Goal: Information Seeking & Learning: Learn about a topic

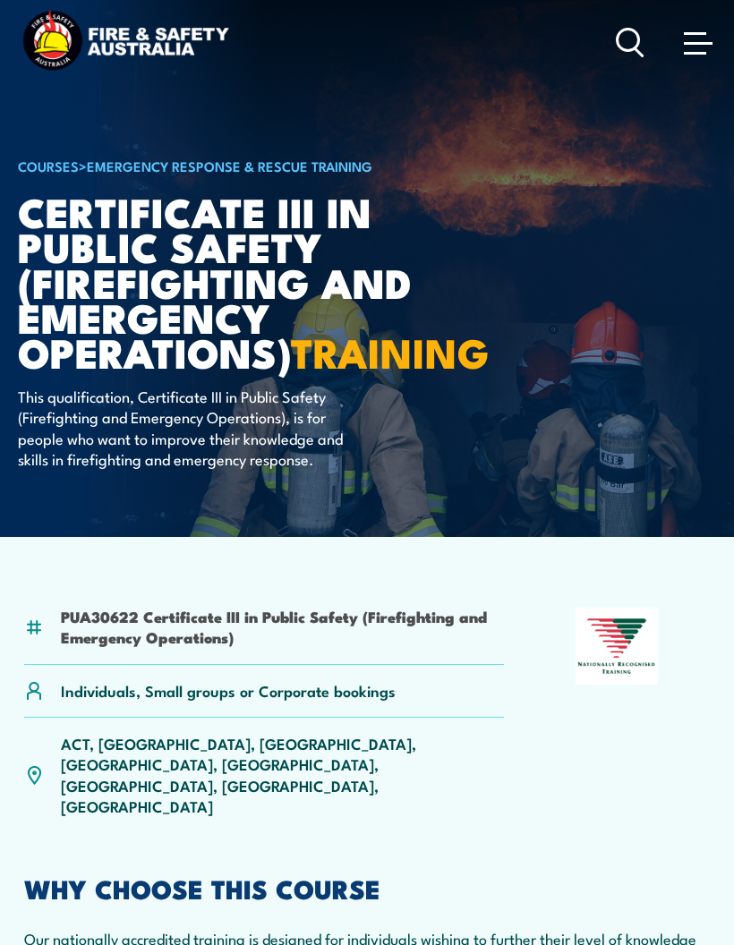
click at [698, 38] on span at bounding box center [698, 42] width 29 height 20
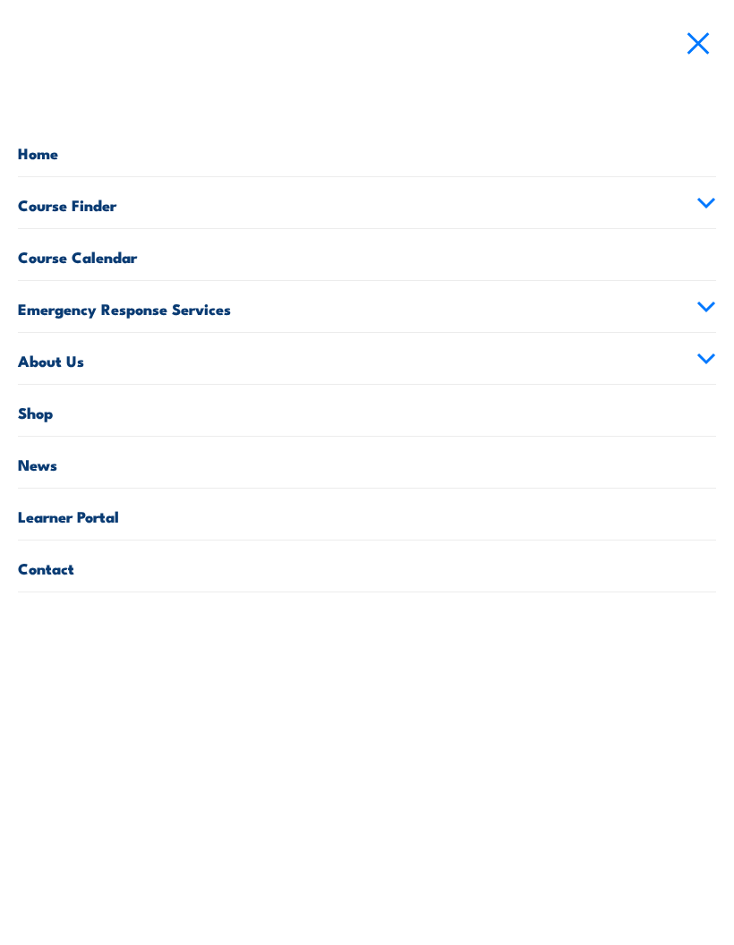
click at [31, 223] on link "Course Finder" at bounding box center [367, 202] width 698 height 51
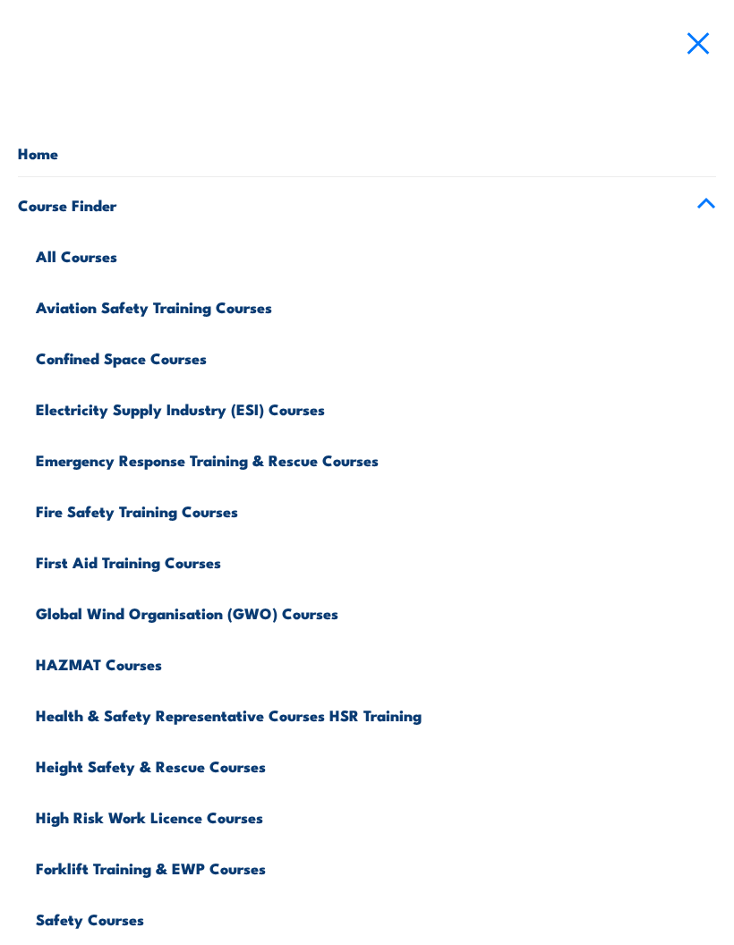
click at [41, 259] on link "All Courses" at bounding box center [376, 253] width 680 height 51
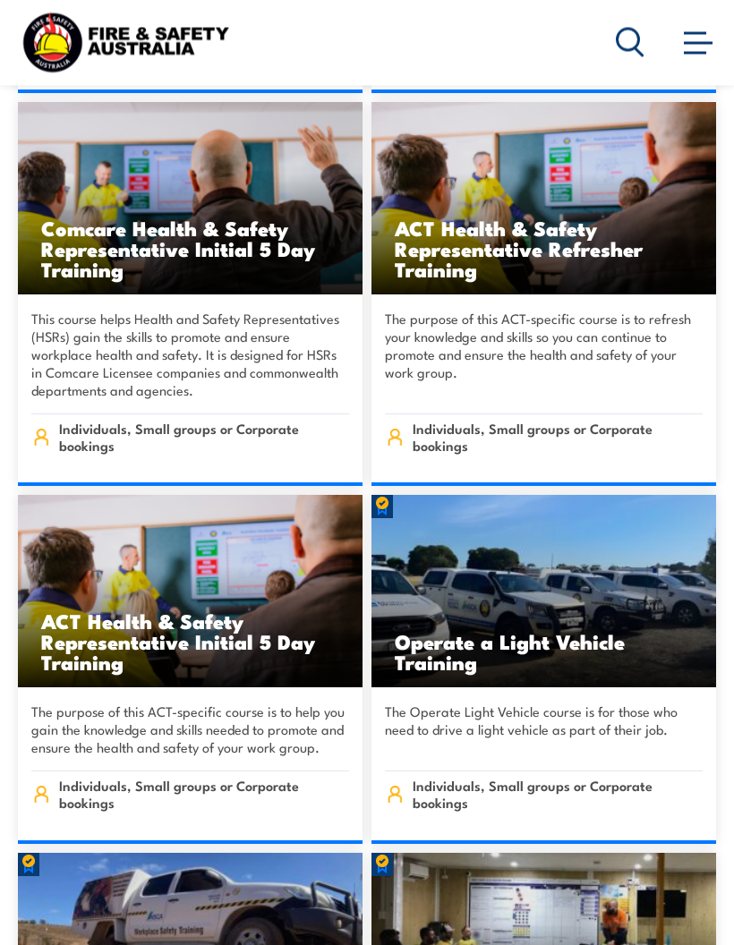
scroll to position [11335, 0]
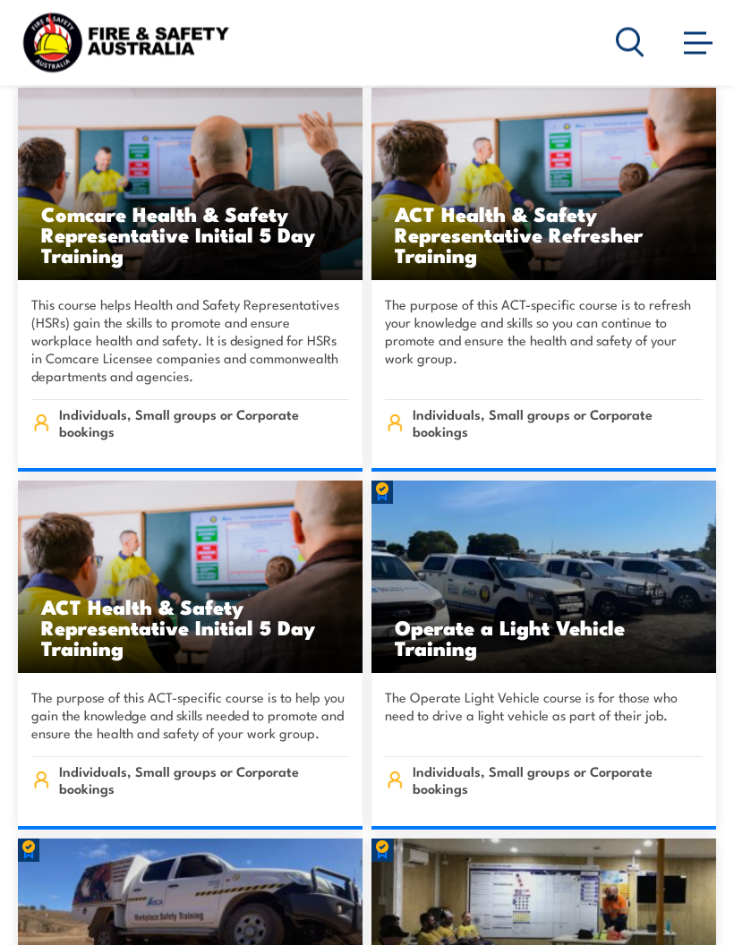
click at [611, 481] on img at bounding box center [543, 577] width 344 height 192
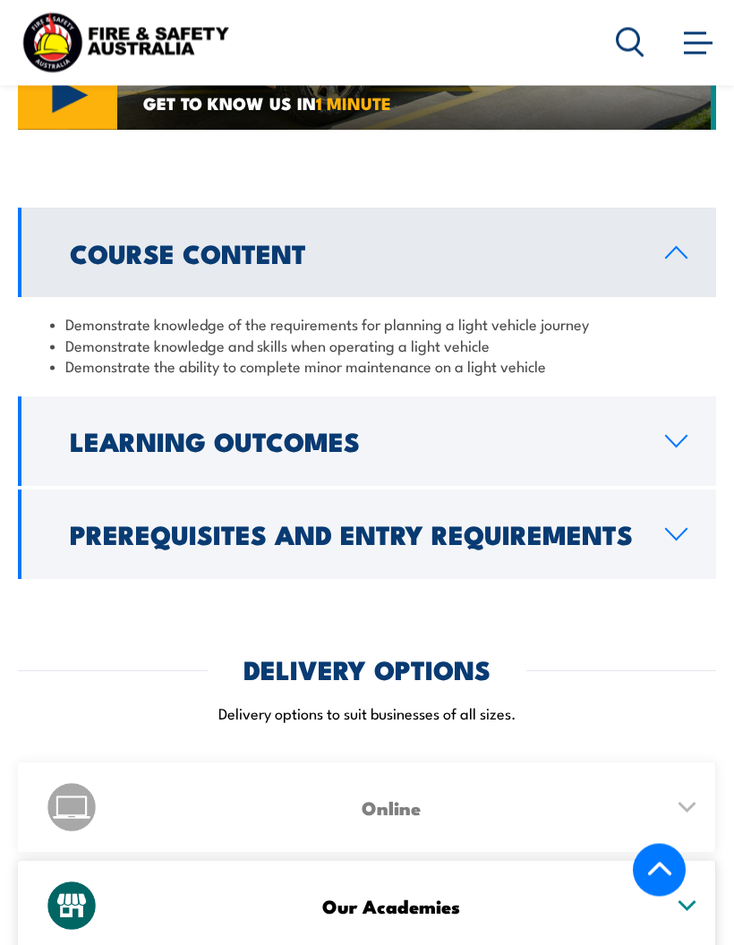
scroll to position [1733, 0]
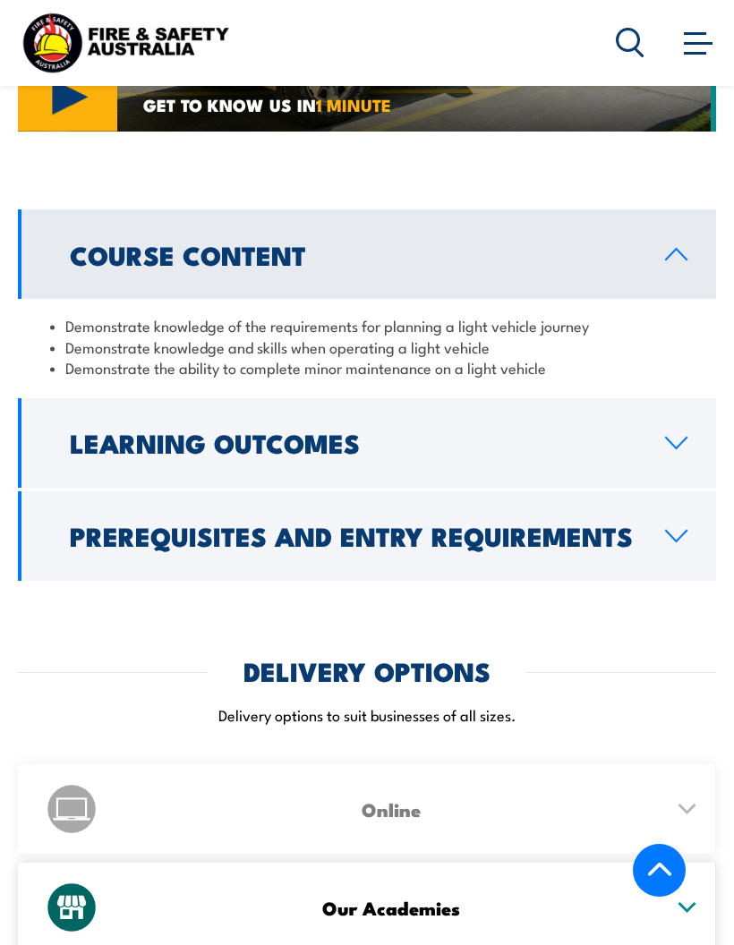
click at [677, 436] on icon at bounding box center [676, 443] width 24 height 14
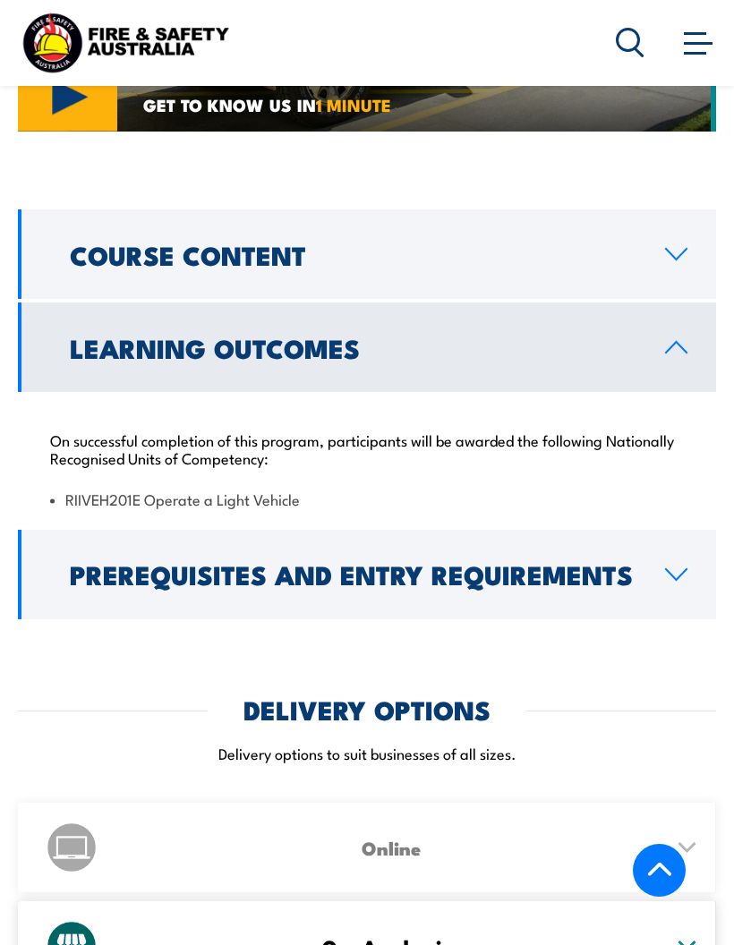
click at [644, 530] on link "Prerequisites and Entry Requirements" at bounding box center [367, 574] width 698 height 89
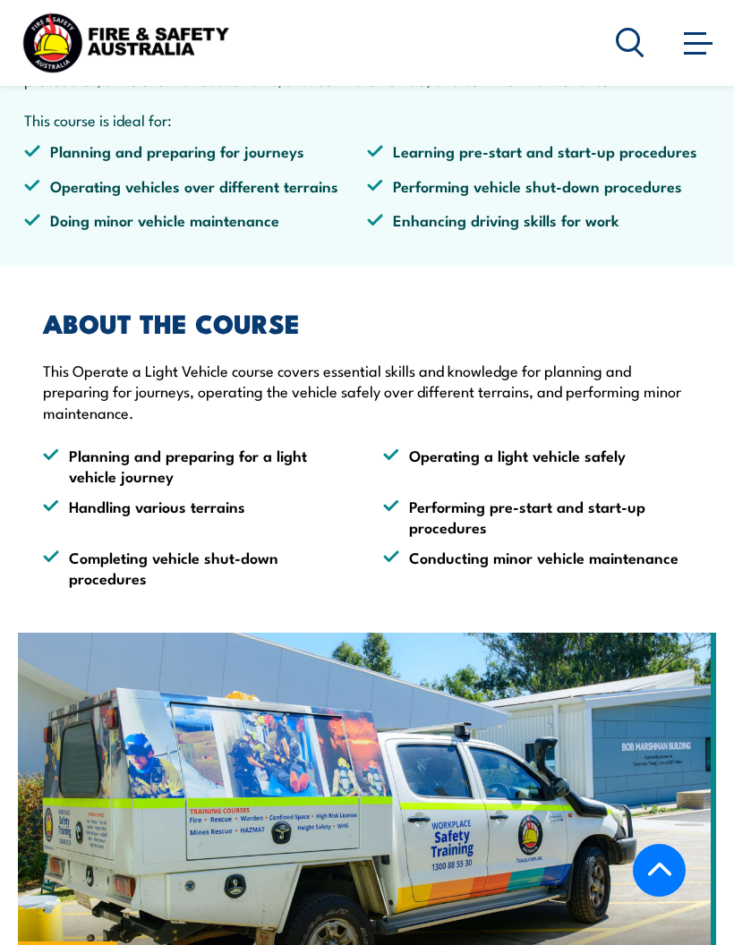
scroll to position [806, 0]
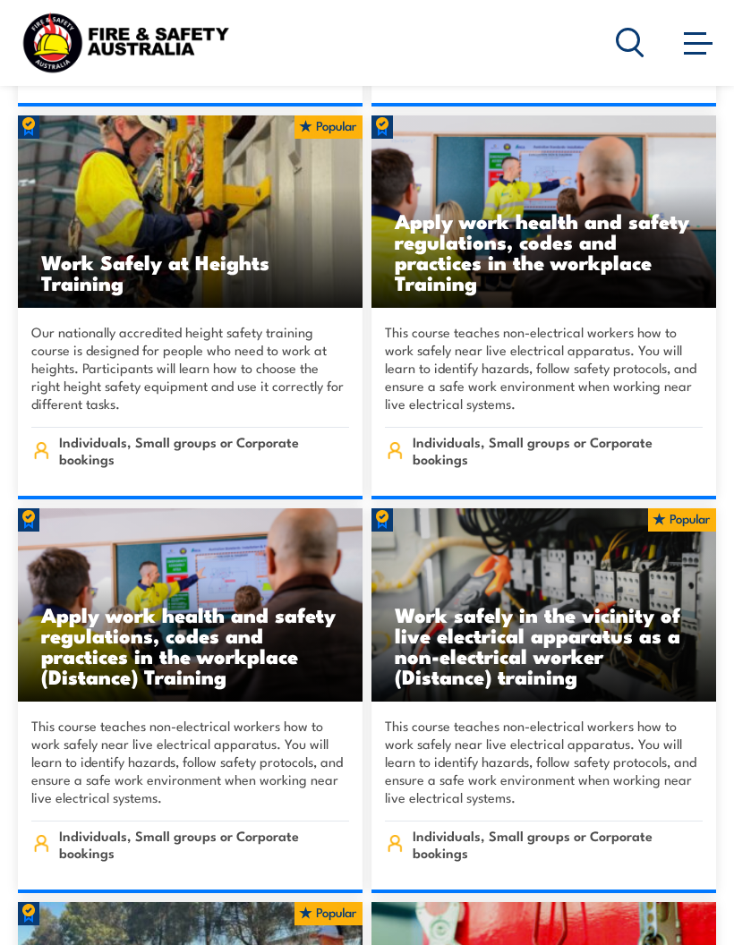
scroll to position [21470, 0]
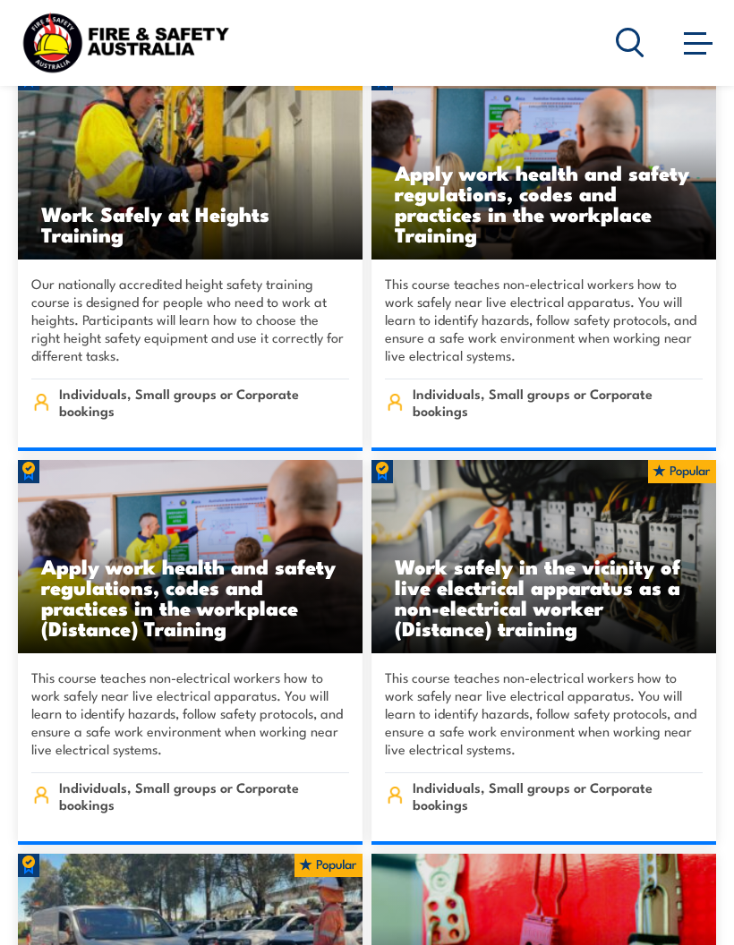
click at [660, 385] on span "Individuals, Small groups or Corporate bookings" at bounding box center [557, 402] width 291 height 34
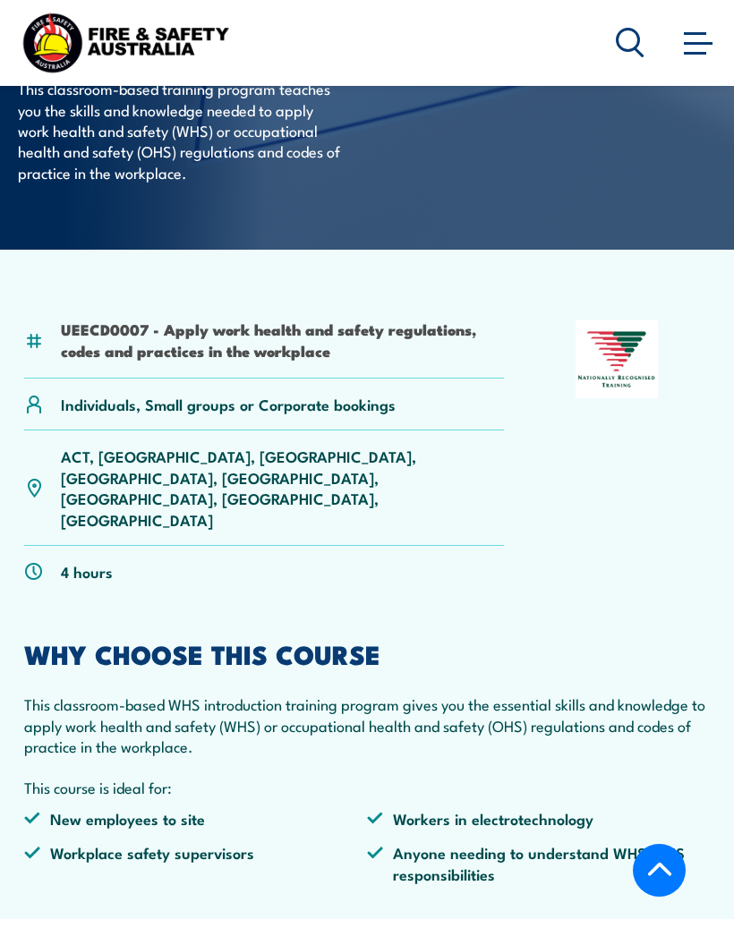
scroll to position [325, 0]
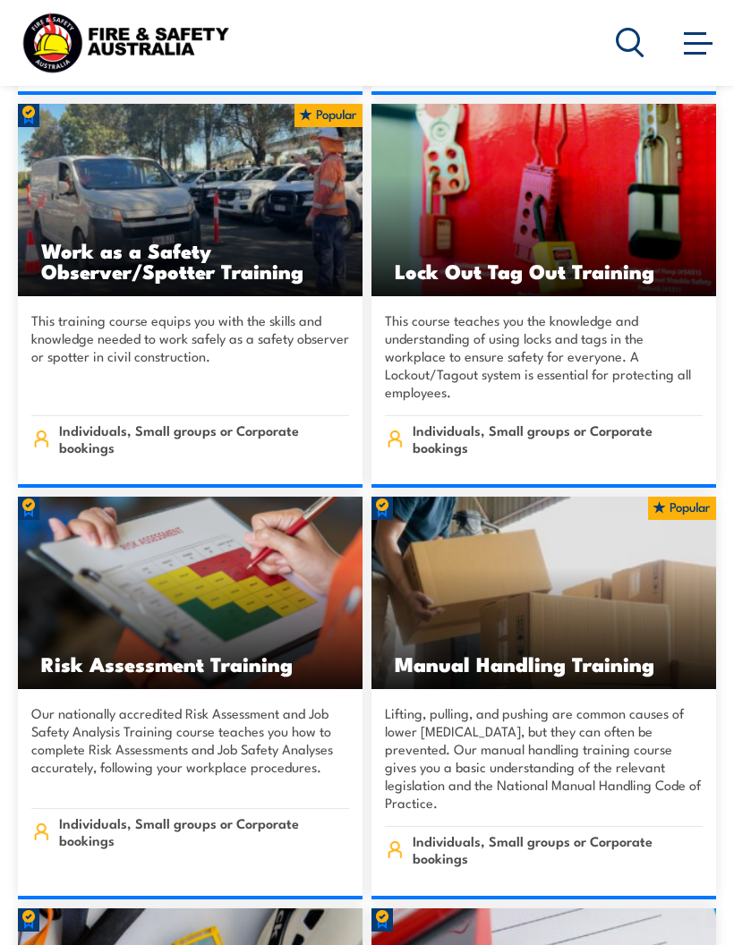
scroll to position [22236, 0]
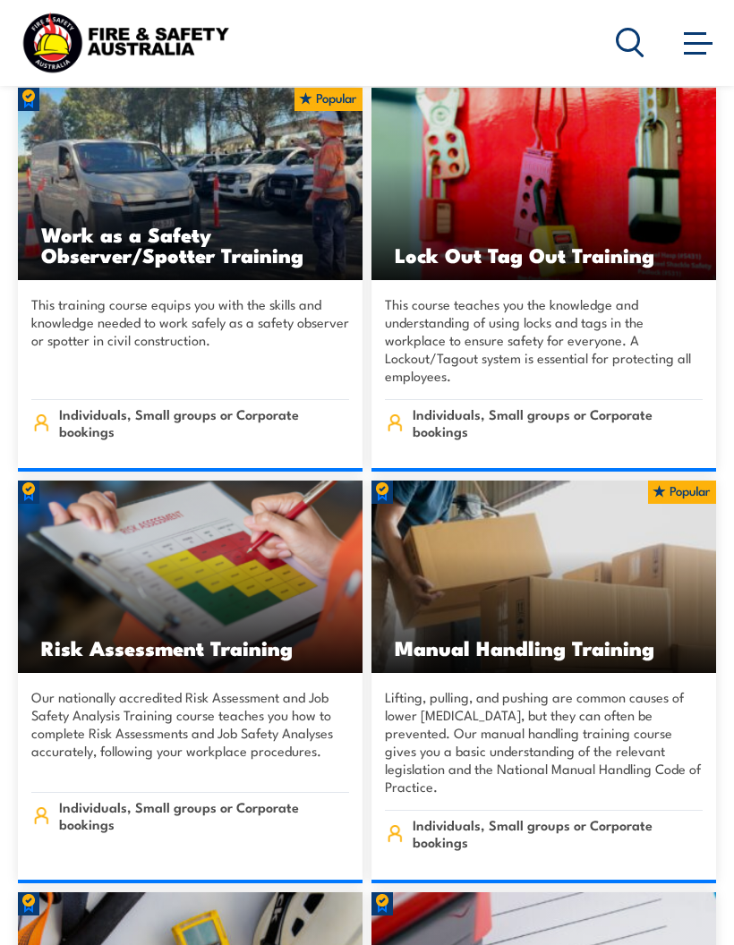
click at [600, 180] on img at bounding box center [543, 184] width 344 height 192
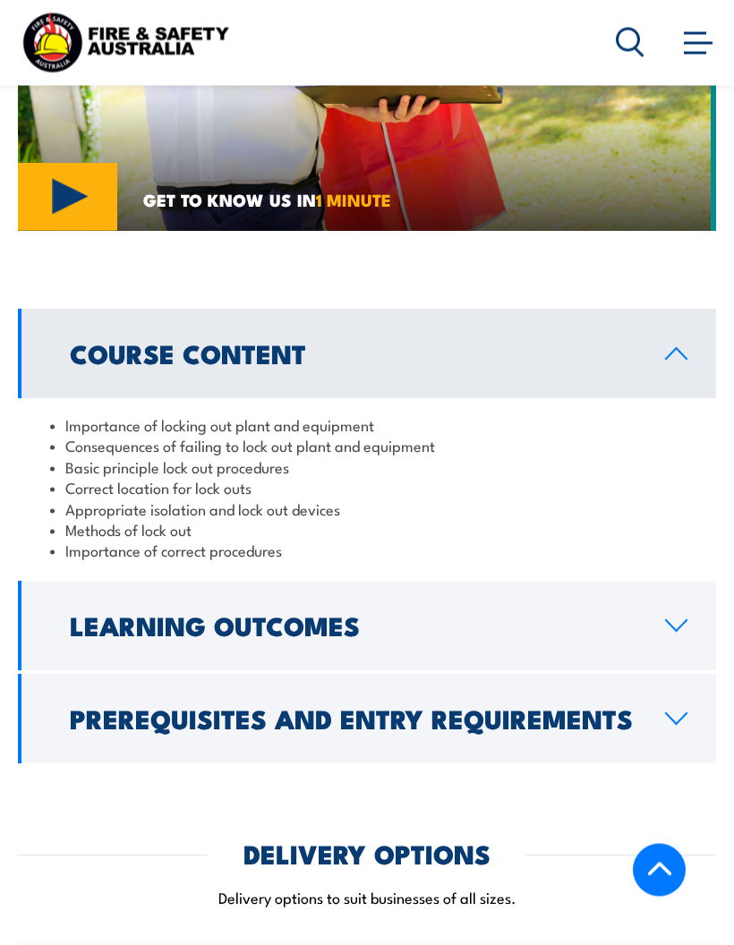
click at [674, 619] on icon at bounding box center [676, 626] width 24 height 14
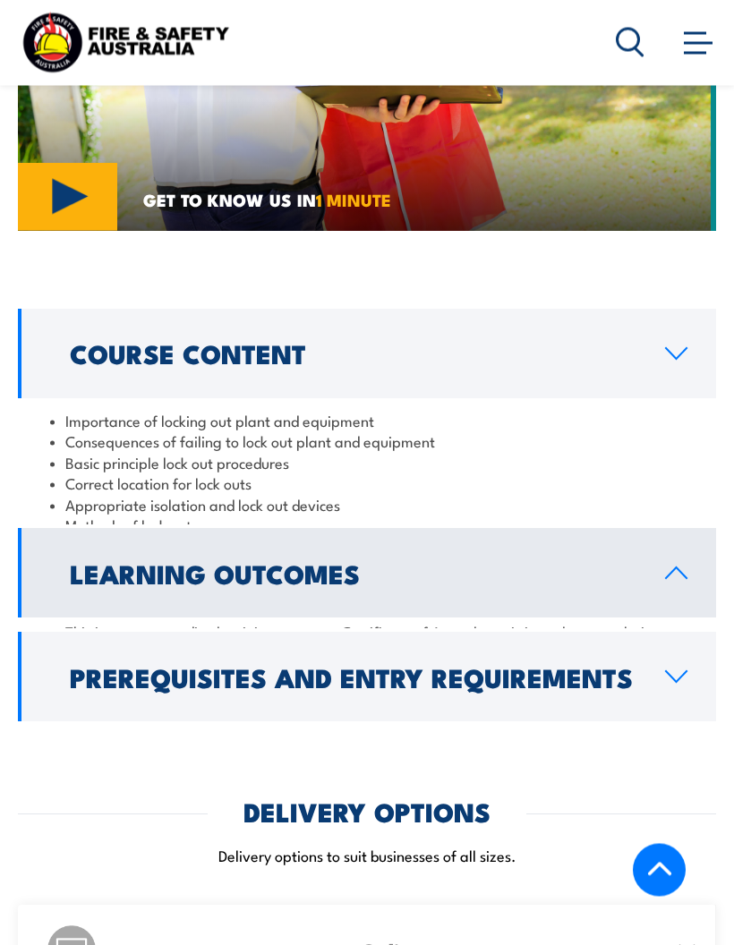
scroll to position [1964, 0]
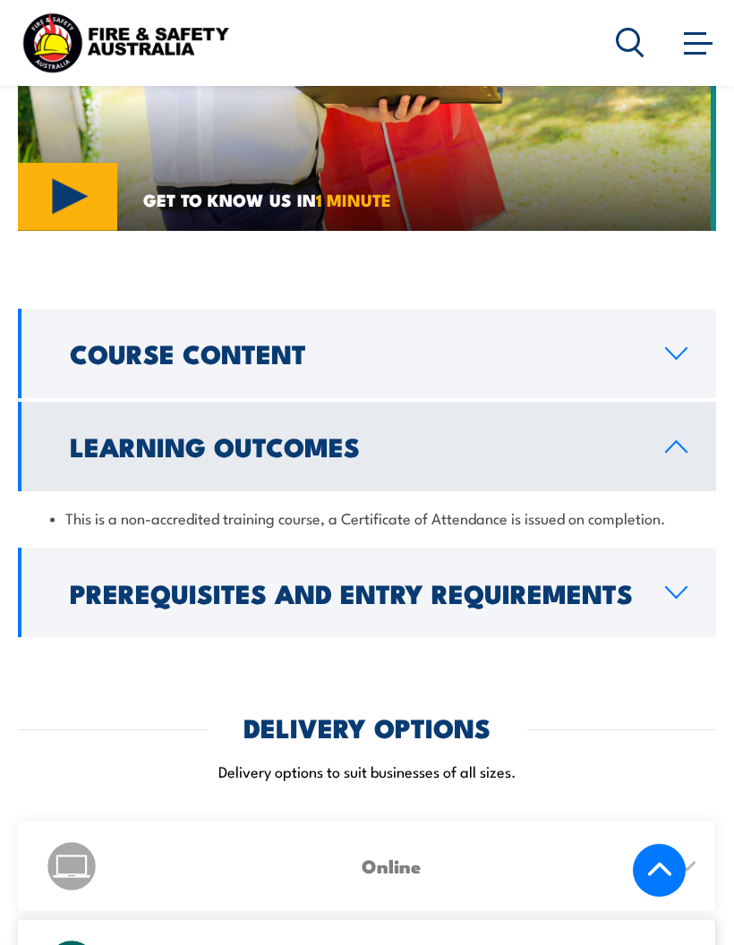
click at [667, 548] on link "Prerequisites and Entry Requirements" at bounding box center [367, 592] width 698 height 89
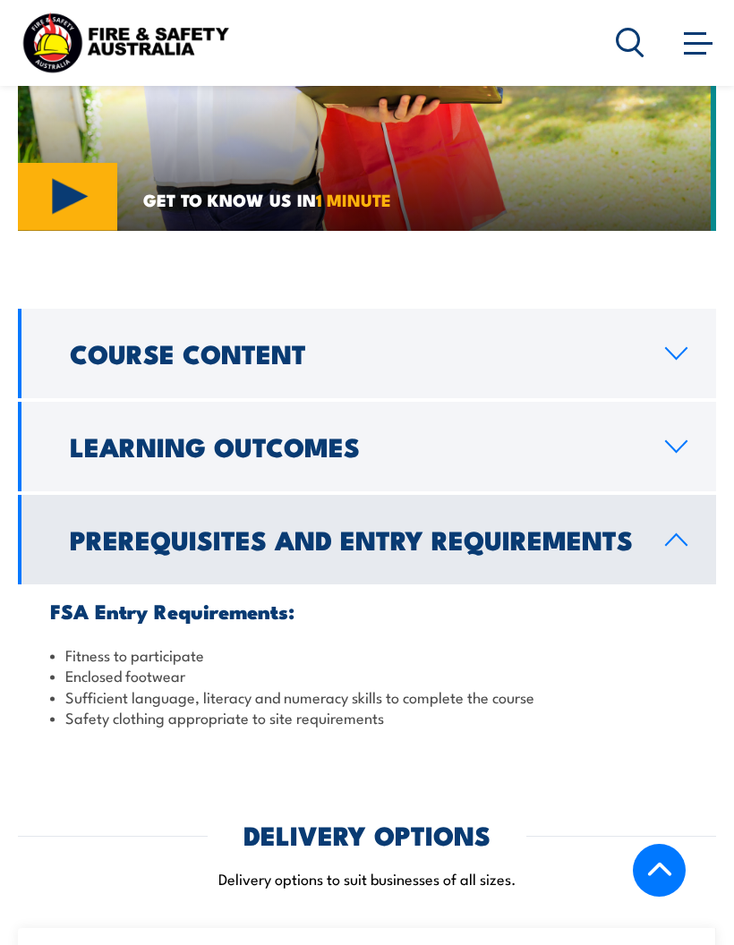
click at [672, 439] on icon at bounding box center [676, 446] width 24 height 14
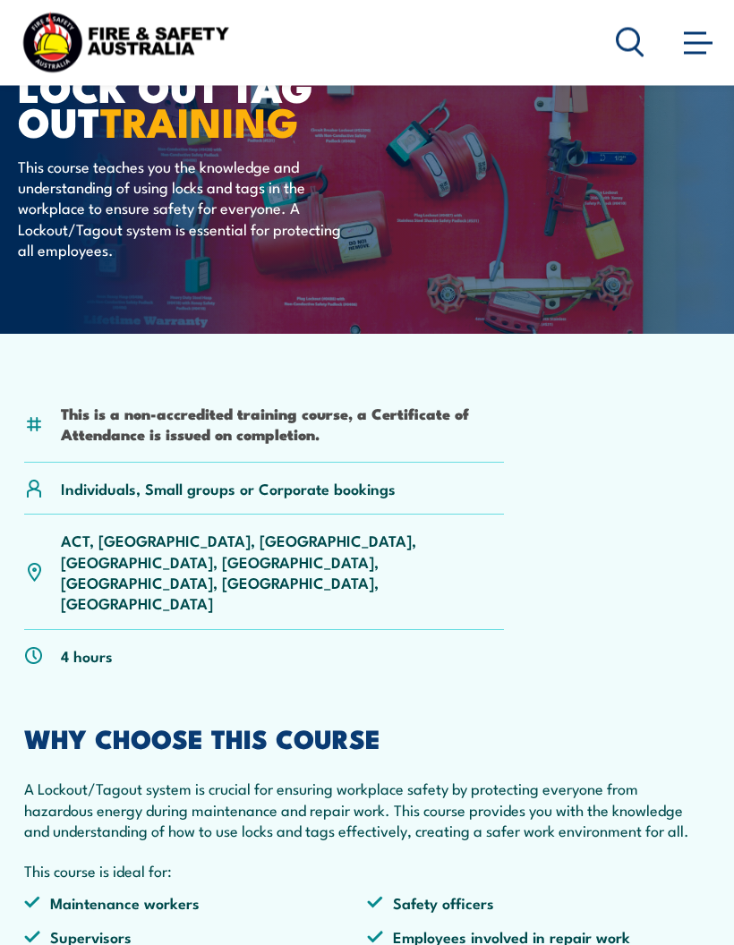
scroll to position [0, 0]
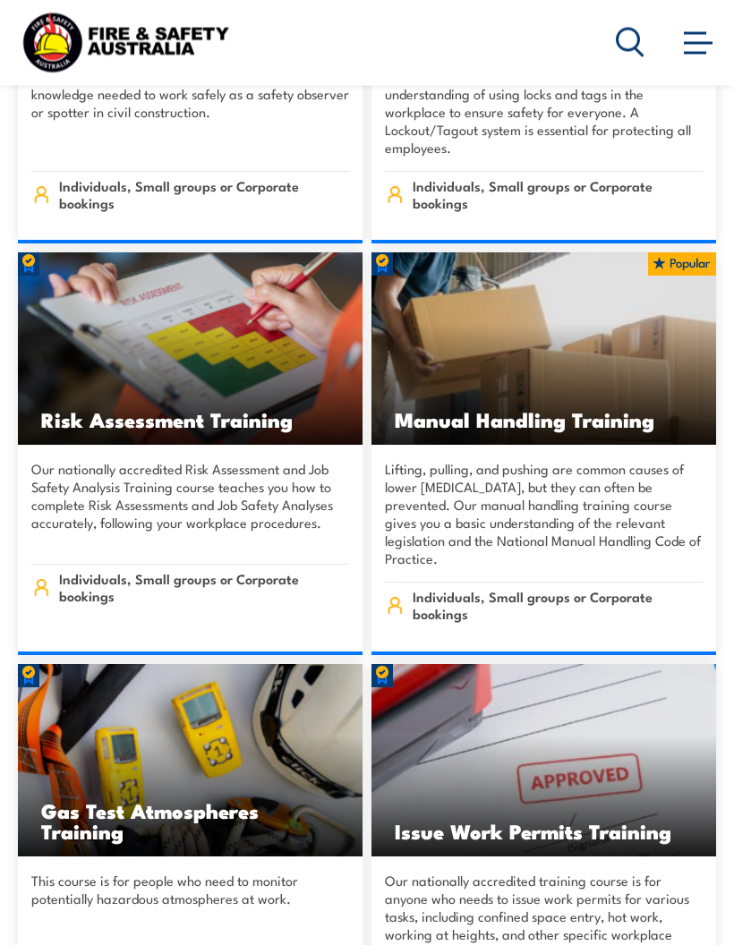
scroll to position [22465, 0]
click at [83, 409] on h3 "Risk Assessment Training" at bounding box center [190, 419] width 298 height 21
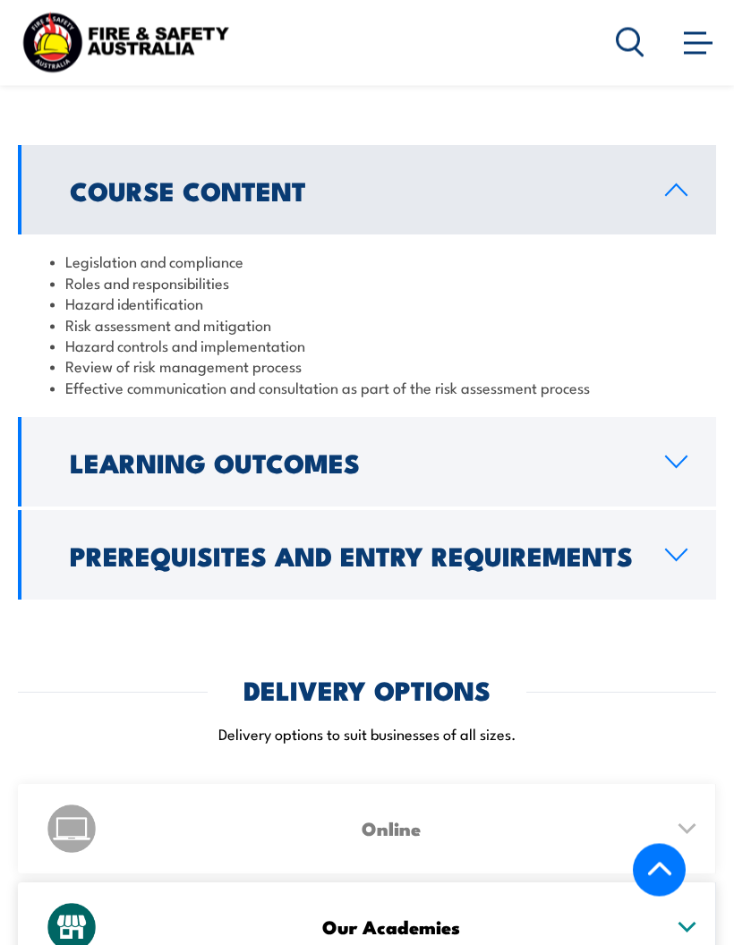
scroll to position [2073, 0]
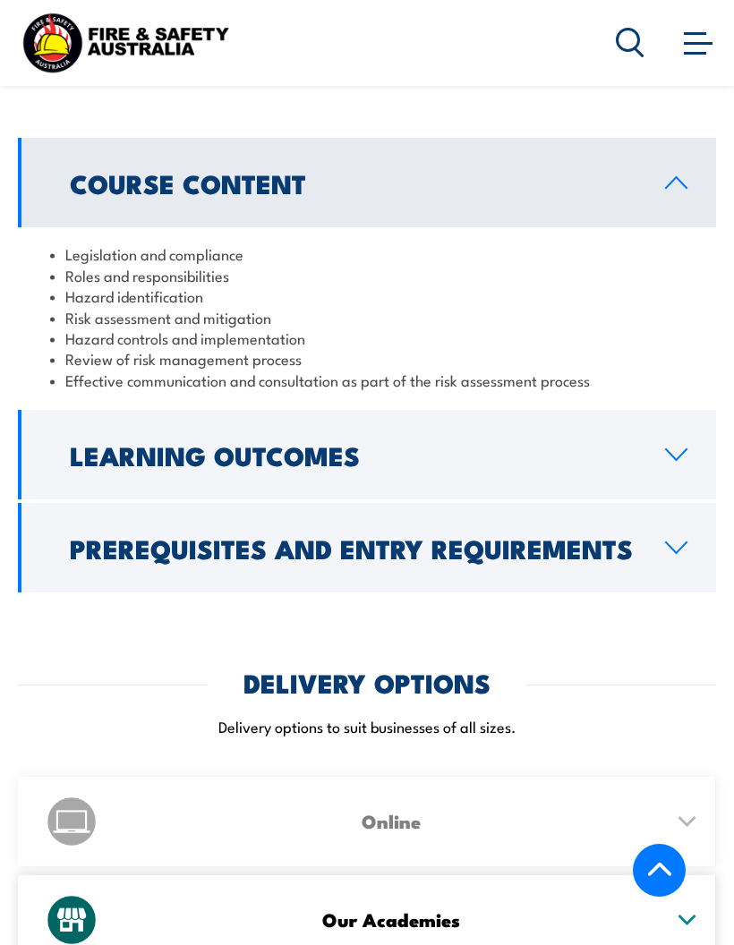
click at [116, 443] on h2 "Learning Outcomes" at bounding box center [353, 454] width 566 height 23
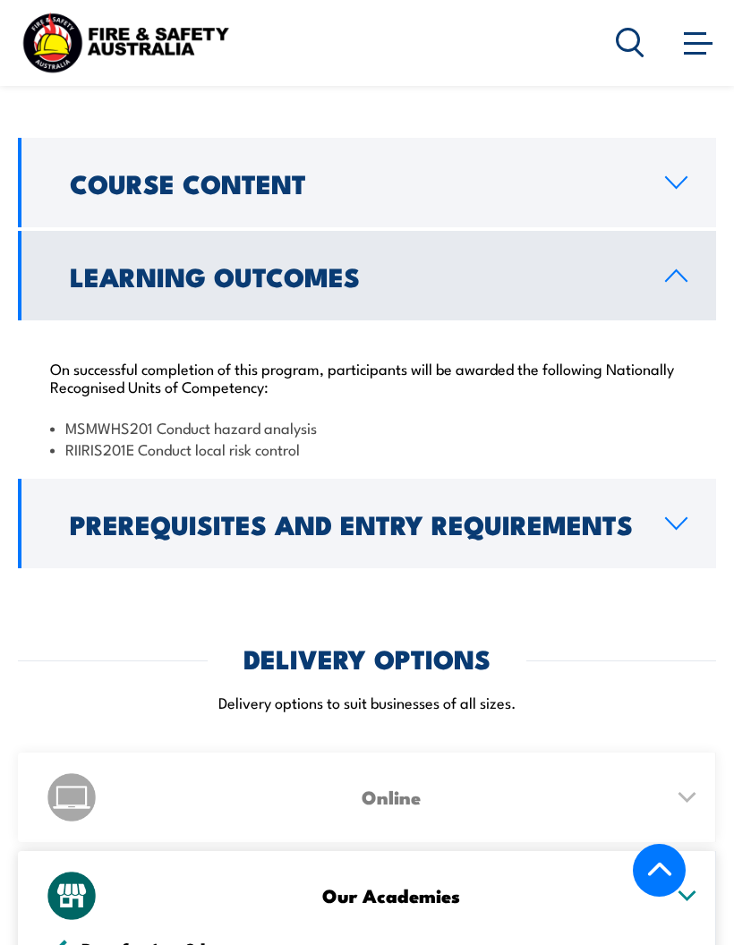
click at [98, 512] on h2 "Prerequisites and Entry Requirements" at bounding box center [353, 523] width 566 height 23
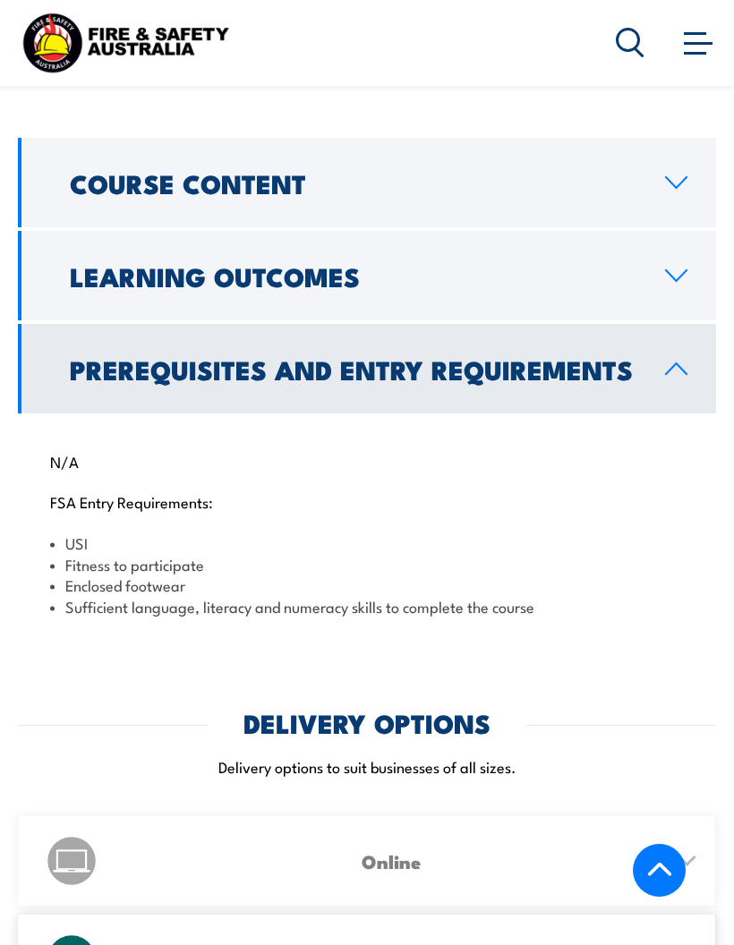
click at [86, 327] on link "Prerequisites and Entry Requirements" at bounding box center [367, 368] width 698 height 89
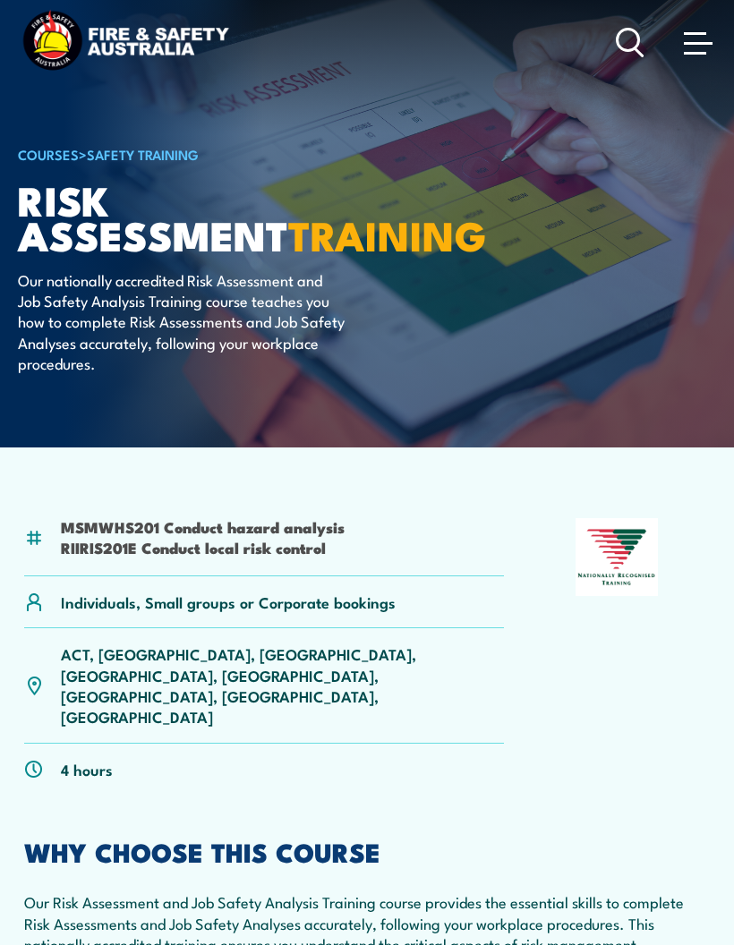
scroll to position [0, 0]
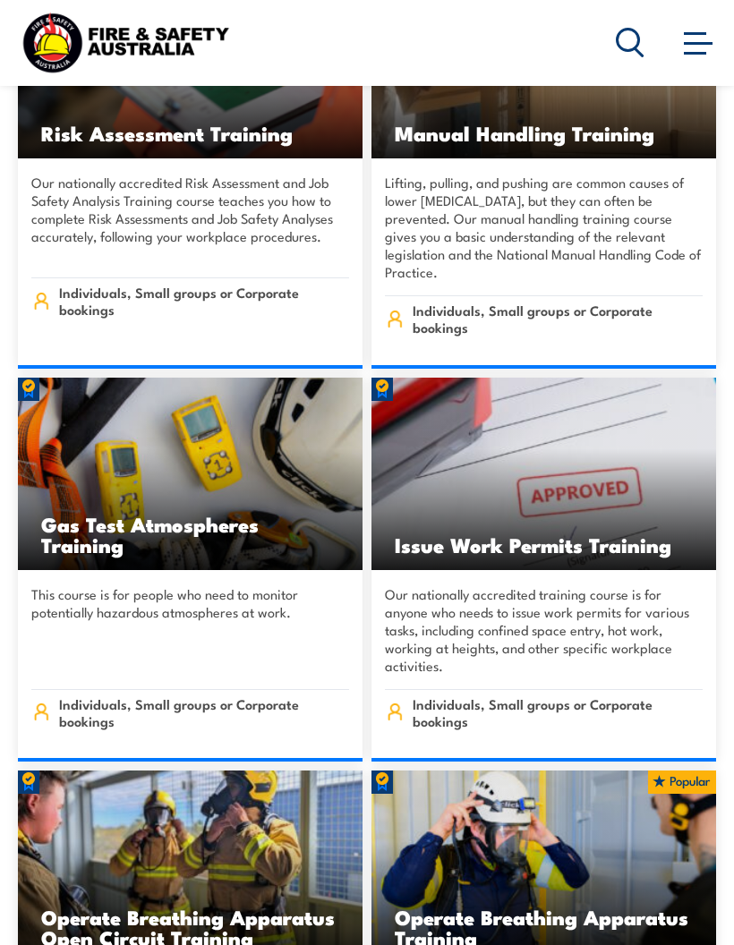
scroll to position [22805, 0]
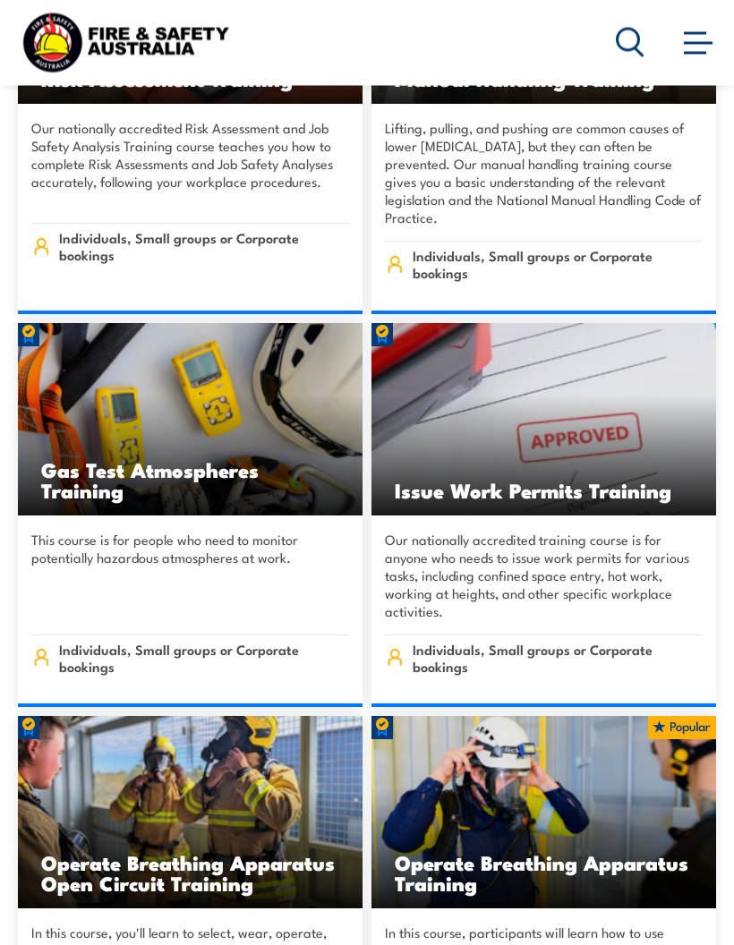
click at [67, 402] on img at bounding box center [190, 420] width 344 height 192
click at [84, 460] on h3 "Gas Test Atmospheres Training" at bounding box center [190, 480] width 298 height 41
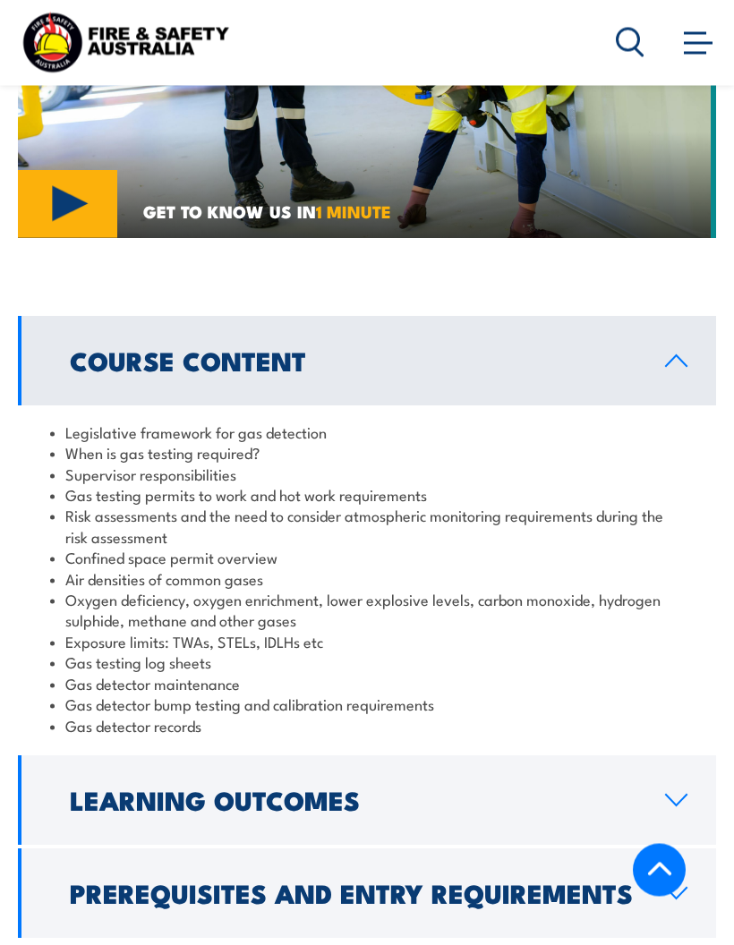
scroll to position [1975, 0]
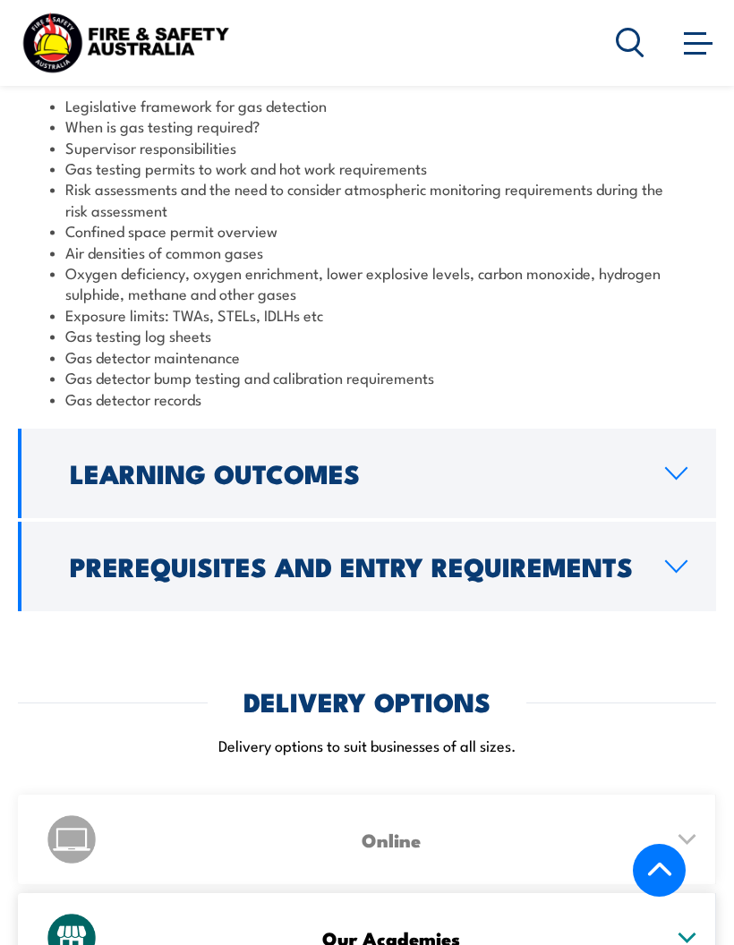
click at [113, 461] on h2 "Learning Outcomes" at bounding box center [353, 472] width 566 height 23
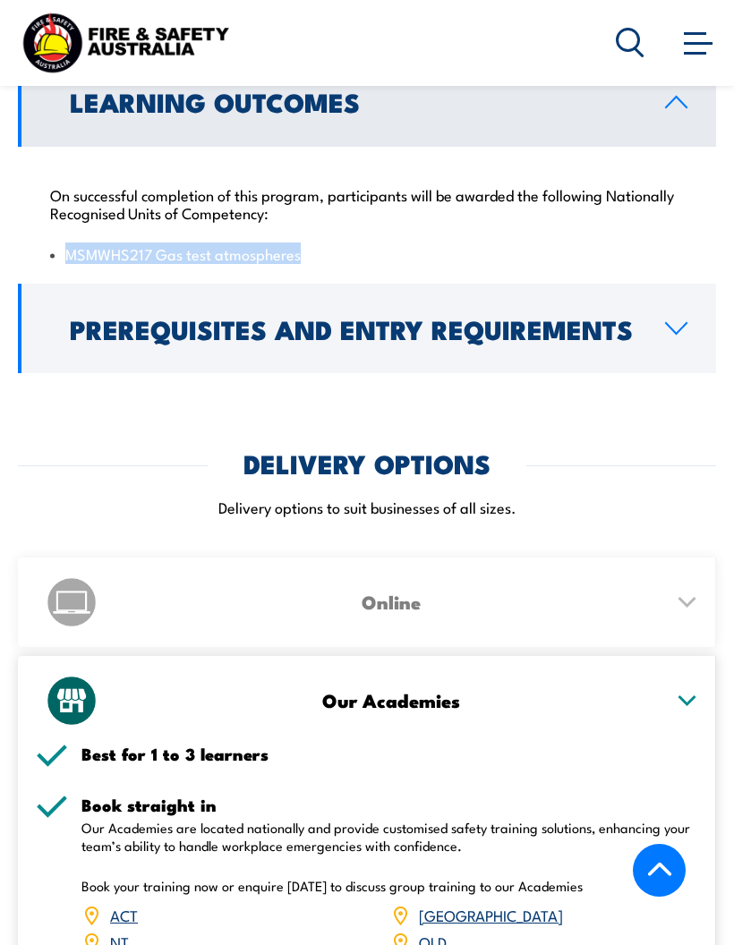
scroll to position [2071, 0]
